Goal: Task Accomplishment & Management: Complete application form

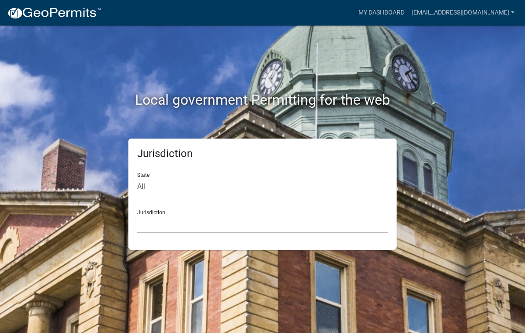
click at [153, 223] on select "[GEOGRAPHIC_DATA], [US_STATE] [GEOGRAPHIC_DATA], [US_STATE][PERSON_NAME][GEOGRA…" at bounding box center [262, 224] width 250 height 18
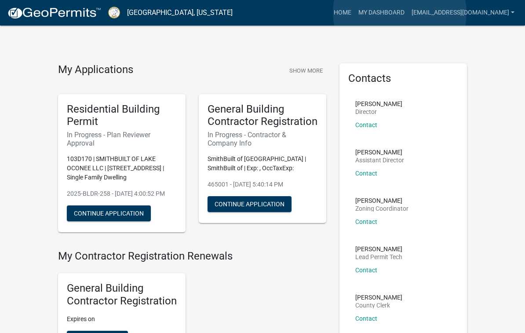
click at [399, 13] on link "My Dashboard" at bounding box center [381, 12] width 53 height 17
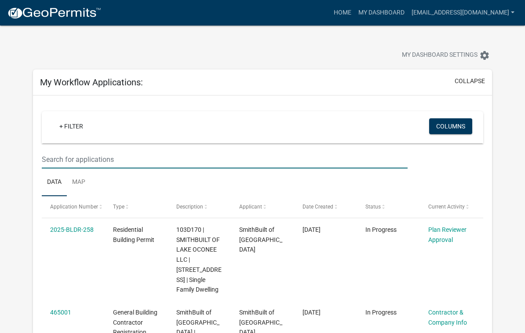
click at [136, 159] on input "text" at bounding box center [225, 159] width 366 height 18
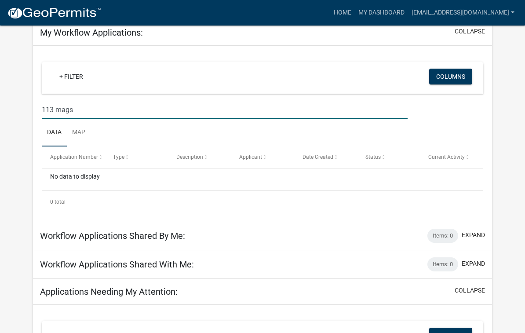
scroll to position [50, 0]
click at [52, 109] on input "113 mags path" at bounding box center [225, 110] width 366 height 18
type input "113a mags path"
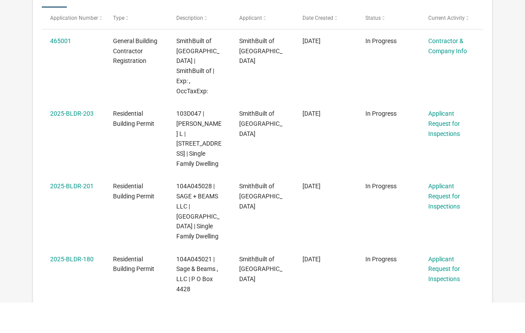
scroll to position [422, 0]
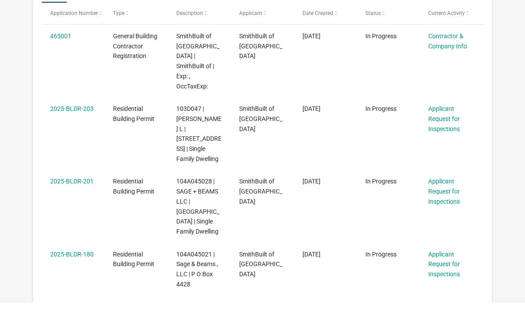
click at [78, 208] on link "2025-BLDR-201" at bounding box center [71, 211] width 43 height 7
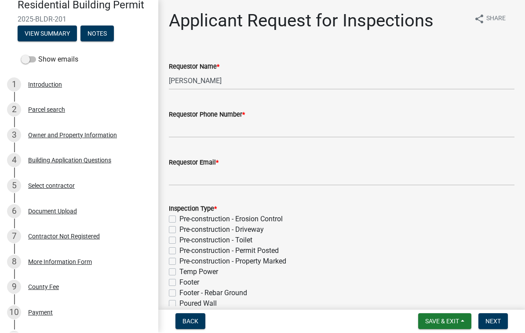
scroll to position [76, 0]
click at [58, 138] on div "3 Owner and Property Information" at bounding box center [75, 135] width 137 height 14
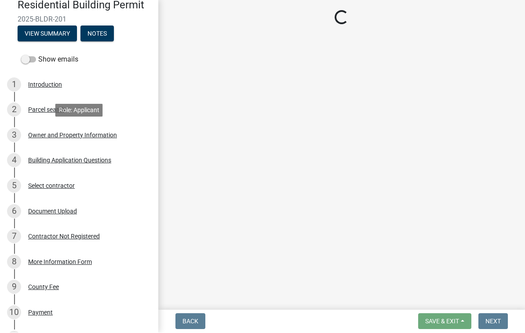
select select "a6b90f04-145f-43dc-a4e6-6d5ec8e28ec9"
select select "83394b22-4a11-496c-8e5c-75ade2e72faf"
select select "469c5908-2854-42d5-89ed-bee7fc26529e"
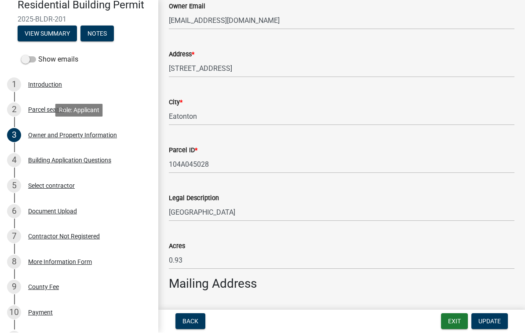
scroll to position [226, 0]
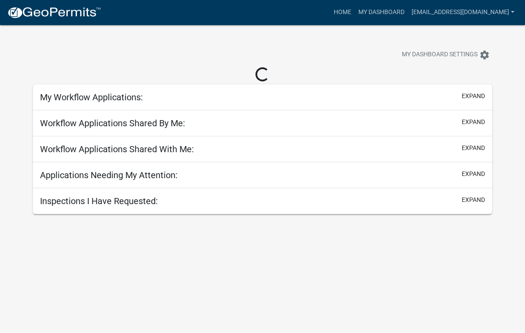
scroll to position [25, 0]
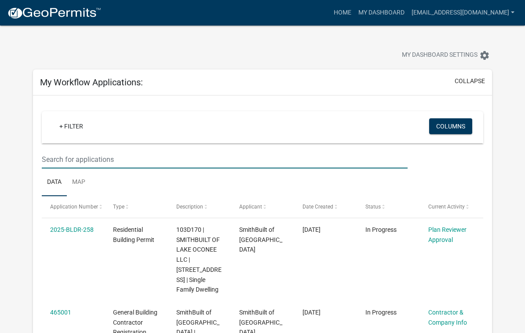
click at [135, 161] on input "text" at bounding box center [225, 159] width 366 height 18
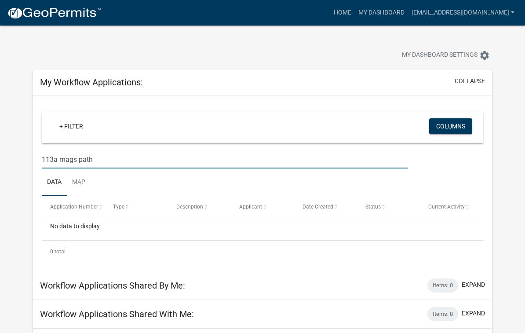
type input "113a mags path"
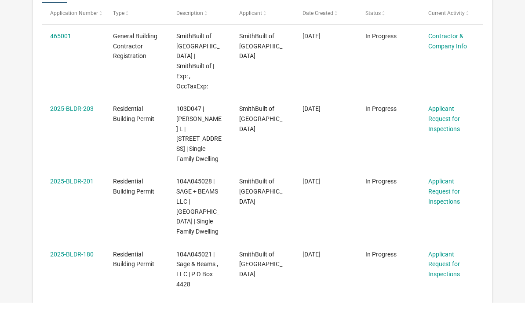
scroll to position [422, 0]
click at [65, 280] on link "2025-BLDR-180" at bounding box center [71, 283] width 43 height 7
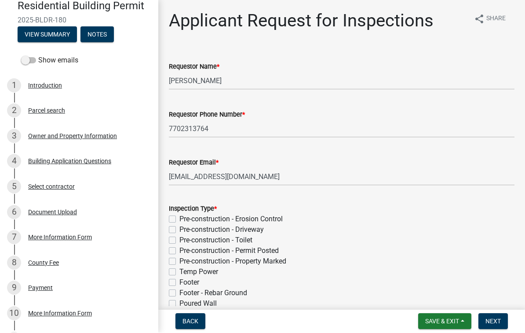
scroll to position [75, 0]
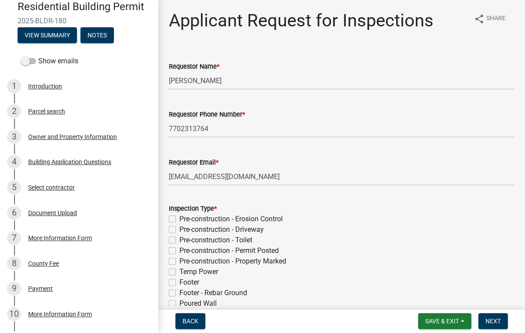
click at [50, 140] on div "3 Owner and Property Information" at bounding box center [75, 137] width 137 height 14
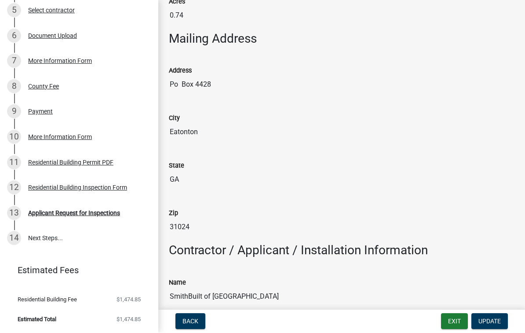
scroll to position [251, 0]
click at [61, 212] on div "Applicant Request for Inspections" at bounding box center [74, 213] width 92 height 6
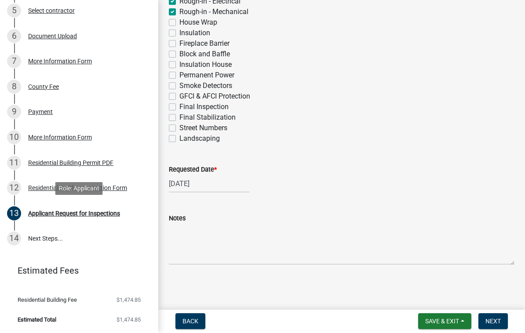
scroll to position [365, 0]
click at [489, 318] on span "Next" at bounding box center [492, 321] width 15 height 7
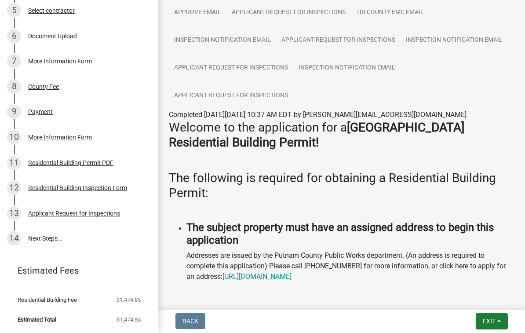
scroll to position [206, 0]
click at [485, 319] on span "Exit" at bounding box center [488, 321] width 13 height 7
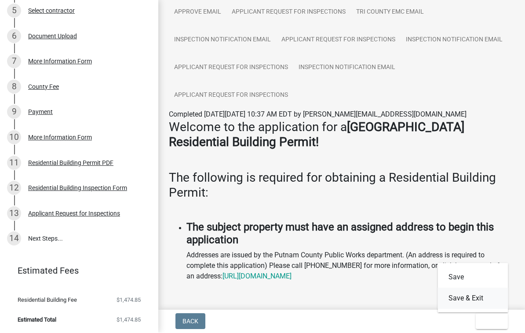
click at [469, 297] on button "Save & Exit" at bounding box center [473, 298] width 70 height 21
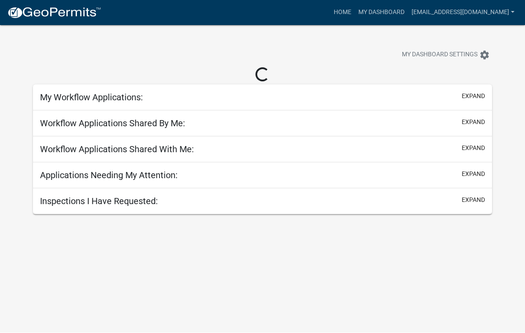
scroll to position [0, 0]
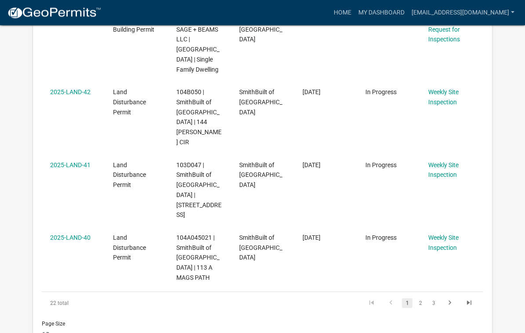
scroll to position [666, 0]
